Goal: Navigation & Orientation: Find specific page/section

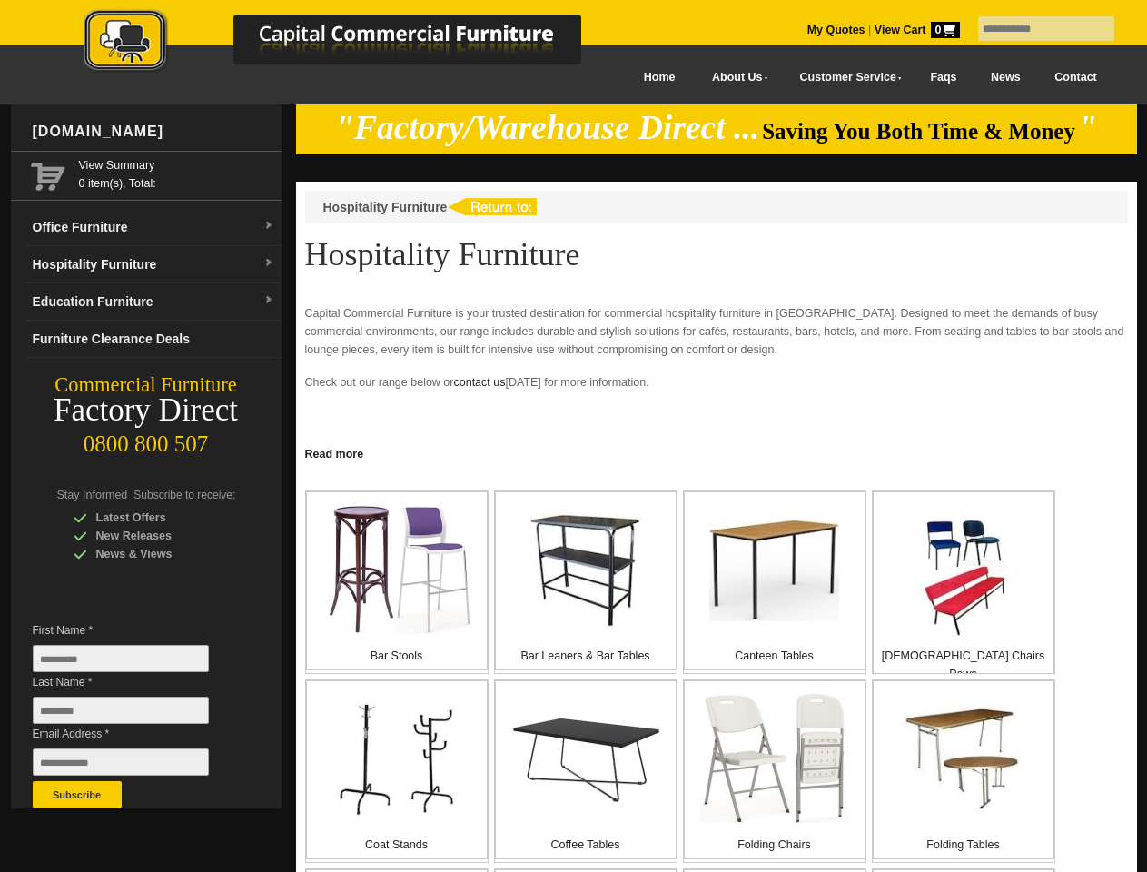
click at [1034, 29] on input "text" at bounding box center [1046, 28] width 136 height 25
click at [134, 715] on input "Last Name *" at bounding box center [121, 710] width 176 height 27
click at [77, 795] on button "Subscribe" at bounding box center [77, 794] width 89 height 27
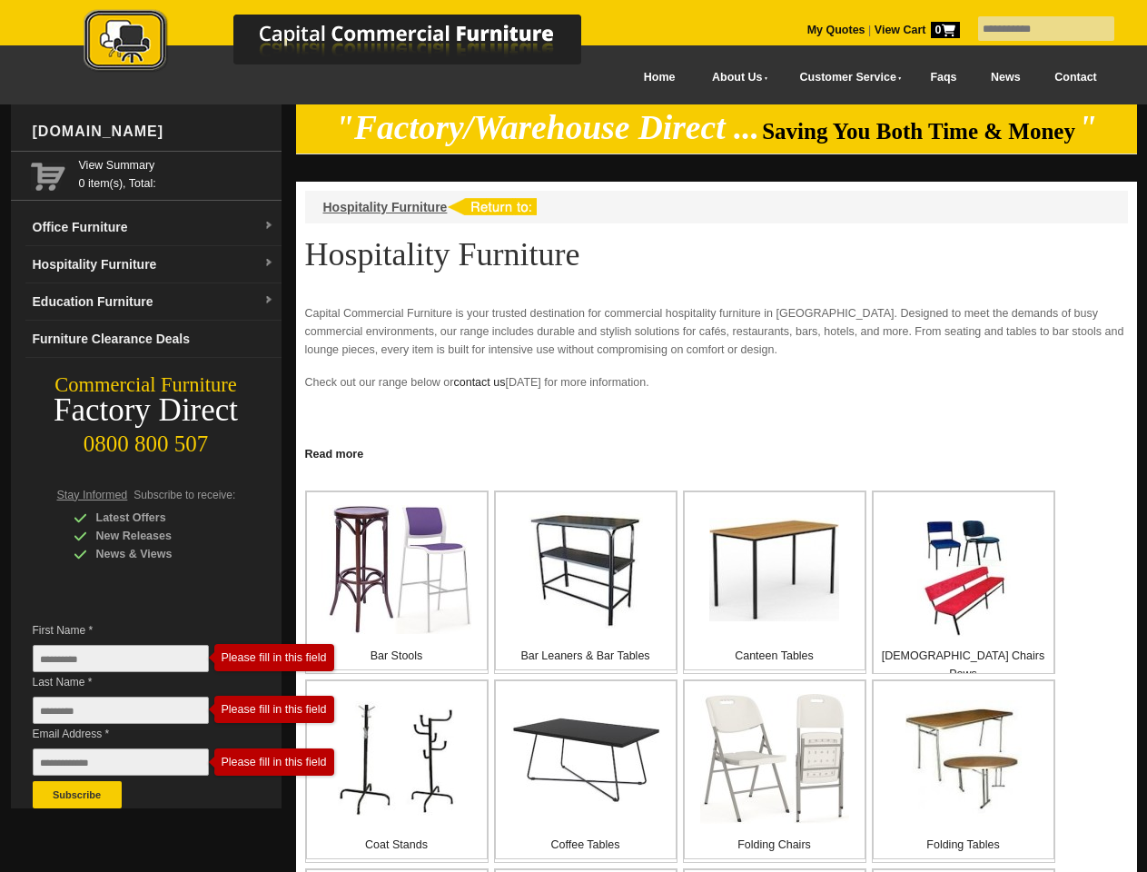
click at [717, 452] on link "Read more" at bounding box center [716, 451] width 841 height 23
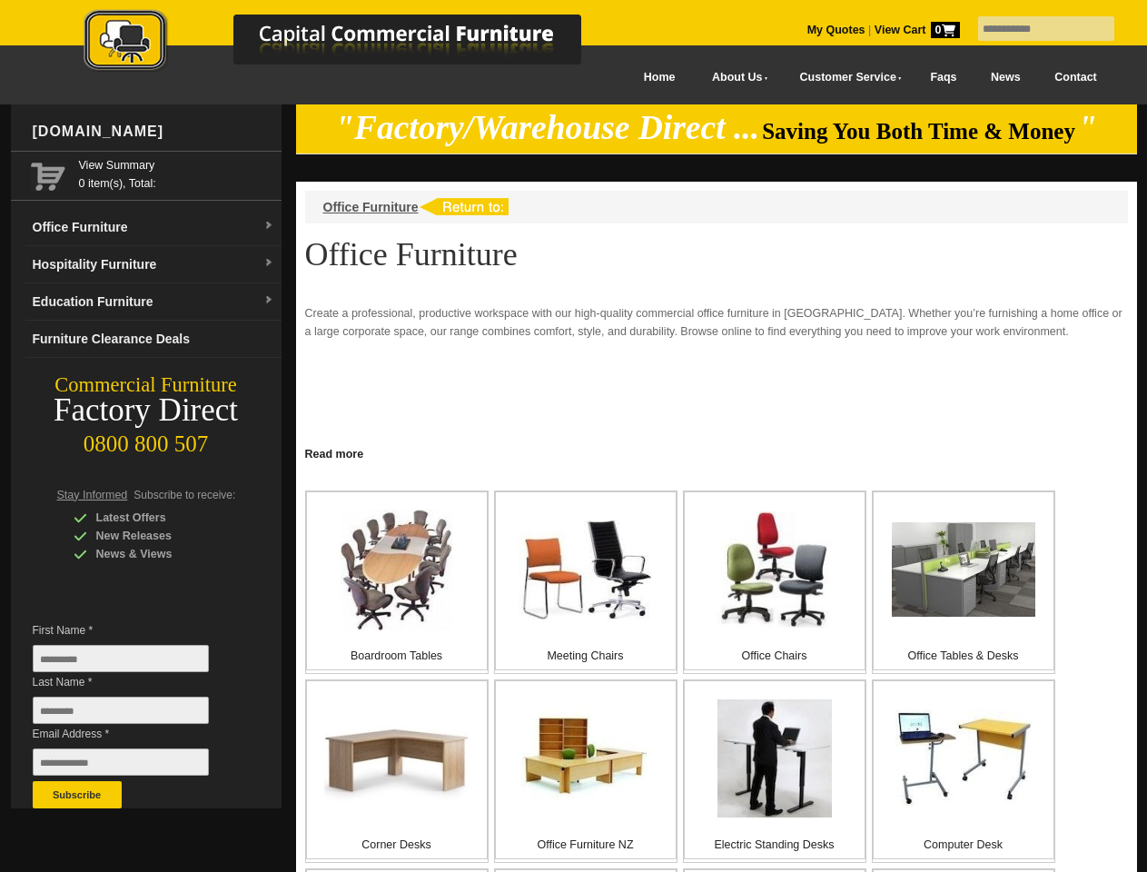
click at [1034, 29] on input "text" at bounding box center [1046, 28] width 136 height 25
click at [134, 715] on input "Last Name *" at bounding box center [121, 710] width 176 height 27
click at [77, 795] on button "Subscribe" at bounding box center [77, 794] width 89 height 27
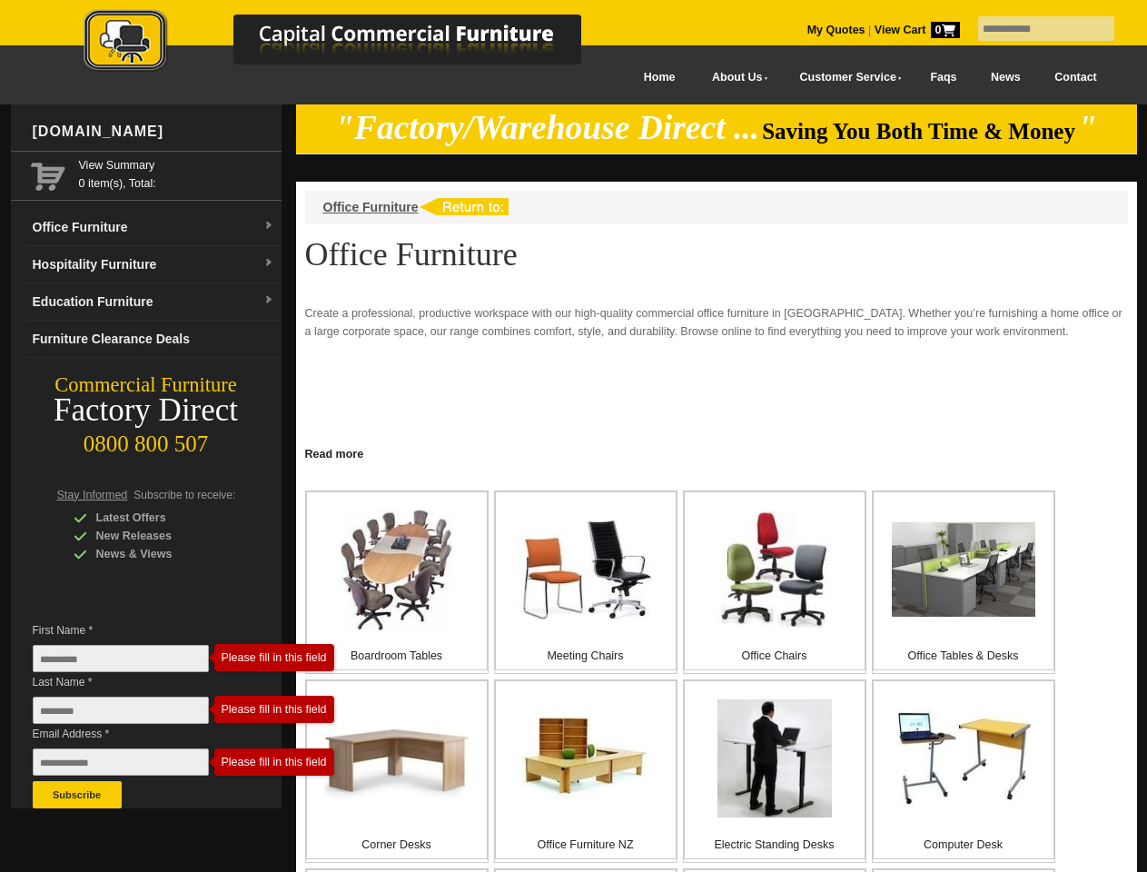
click at [717, 452] on link "Read more" at bounding box center [716, 451] width 841 height 23
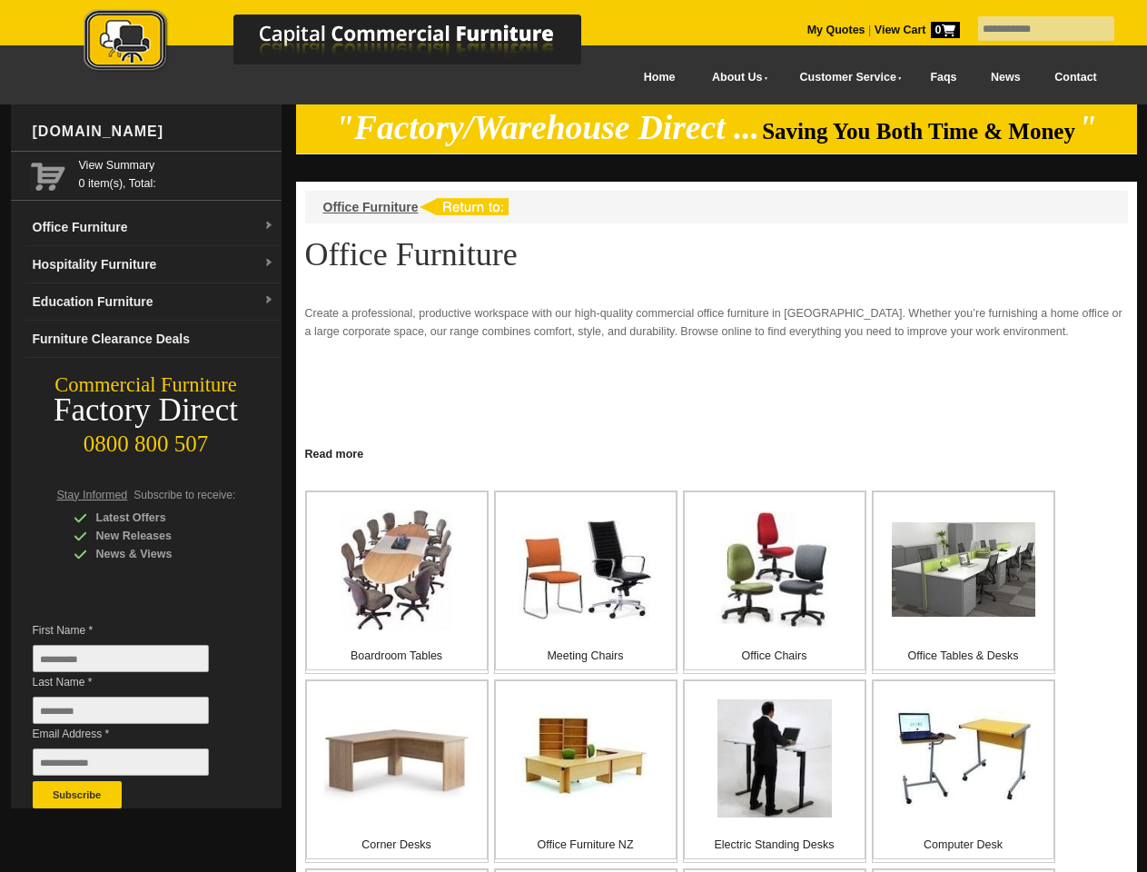
click at [1034, 29] on input "text" at bounding box center [1046, 28] width 136 height 25
click at [134, 715] on input "Last Name *" at bounding box center [121, 710] width 176 height 27
click at [77, 795] on button "Subscribe" at bounding box center [77, 794] width 89 height 27
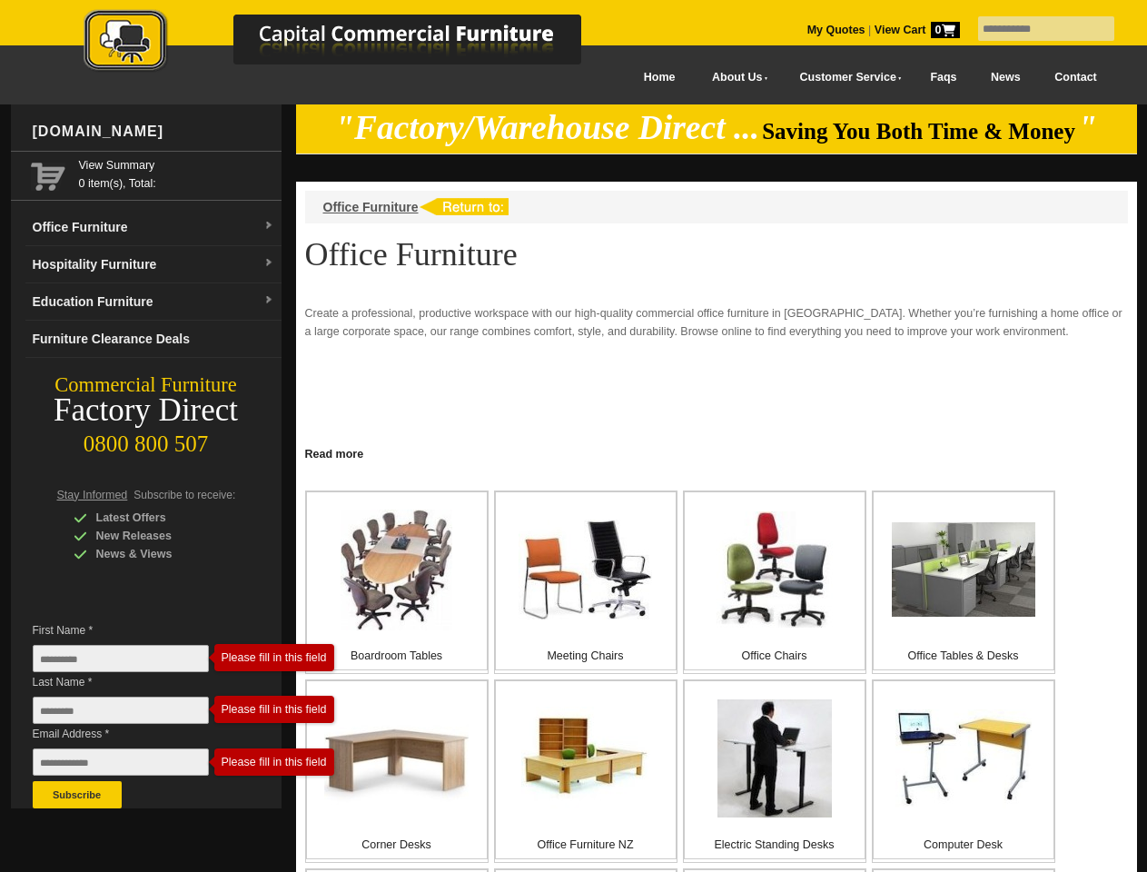
click at [717, 452] on link "Read more" at bounding box center [716, 451] width 841 height 23
